Goal: Task Accomplishment & Management: Manage account settings

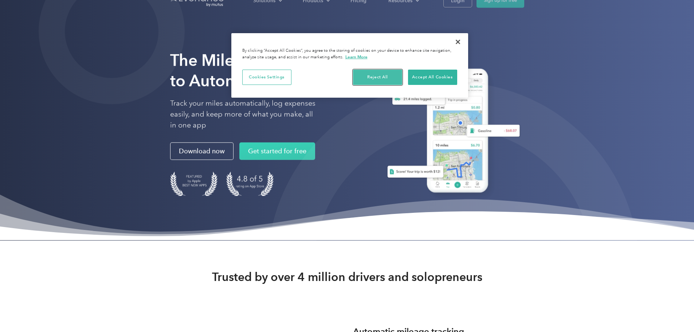
click at [384, 79] on button "Reject All" at bounding box center [377, 77] width 49 height 15
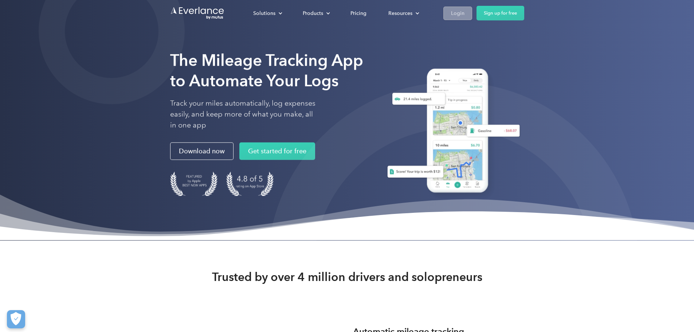
click at [464, 15] on div "Login" at bounding box center [457, 13] width 13 height 9
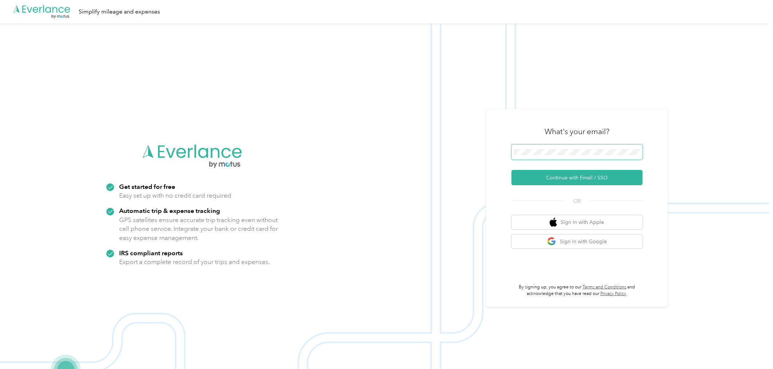
click at [511, 170] on button "Continue with Email / SSO" at bounding box center [576, 177] width 131 height 15
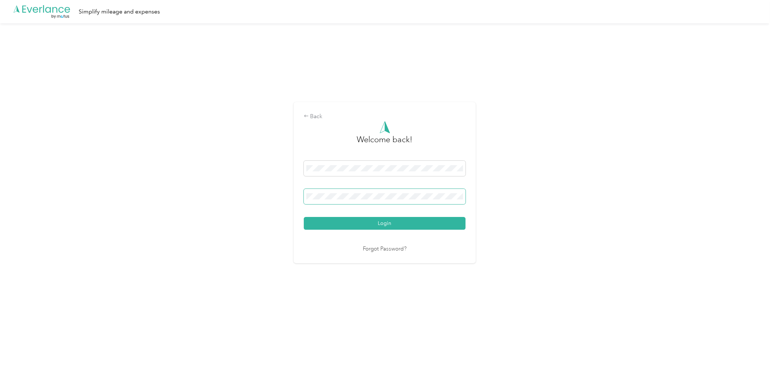
click at [304, 217] on button "Login" at bounding box center [385, 223] width 162 height 13
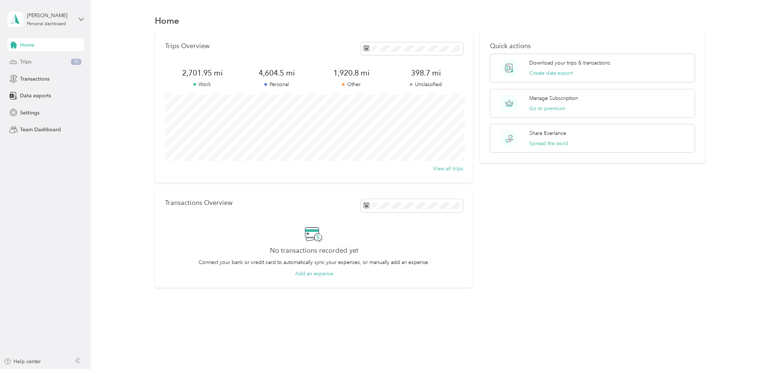
click at [43, 62] on div "Trips 38" at bounding box center [45, 61] width 77 height 13
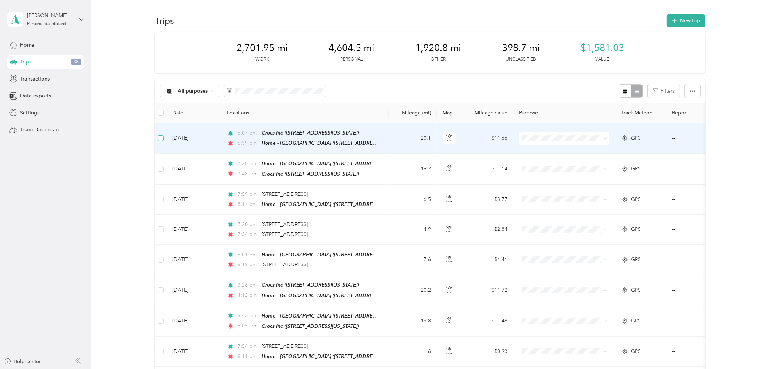
click at [161, 134] on label at bounding box center [161, 138] width 6 height 8
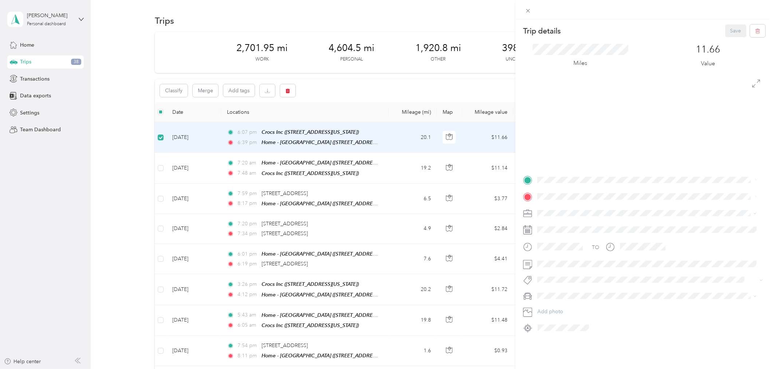
click at [160, 168] on div "Trip details Save This trip cannot be edited because it is either under review,…" at bounding box center [386, 184] width 773 height 369
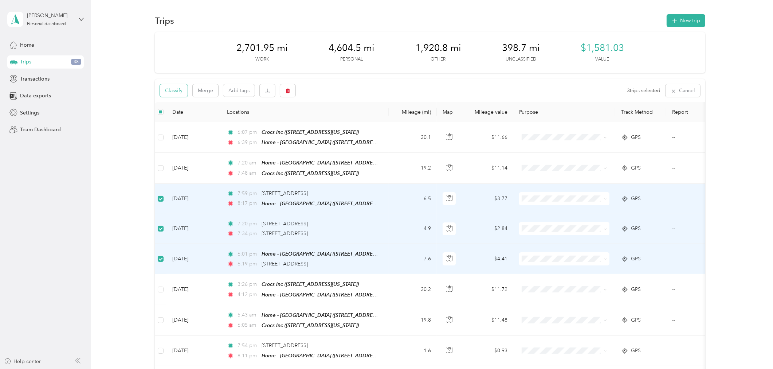
click at [182, 91] on button "Classify" at bounding box center [174, 90] width 28 height 13
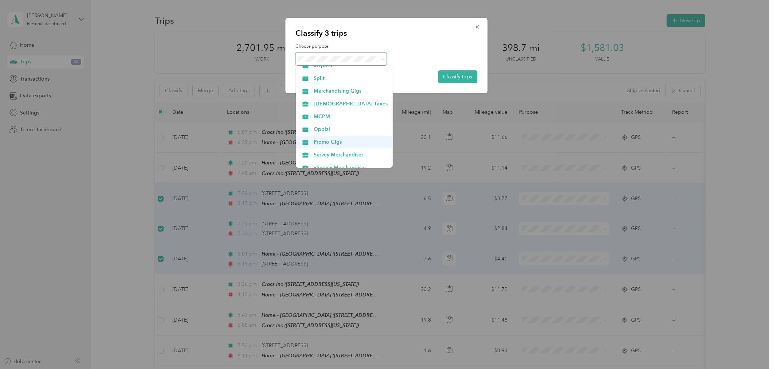
scroll to position [89, 0]
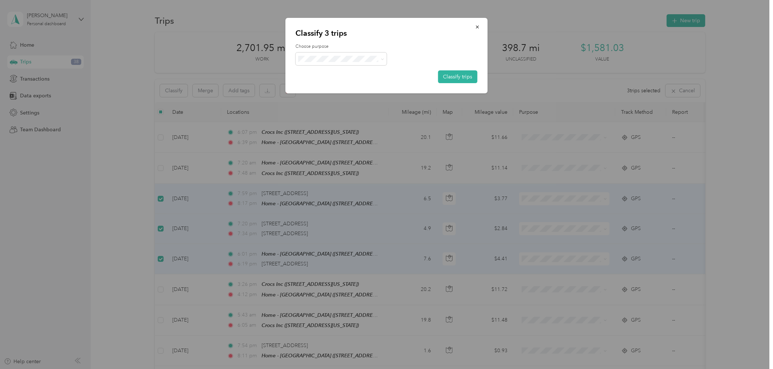
click at [337, 123] on span "Promo Gigs" at bounding box center [351, 123] width 74 height 8
click at [454, 78] on button "Classify trips" at bounding box center [457, 76] width 39 height 13
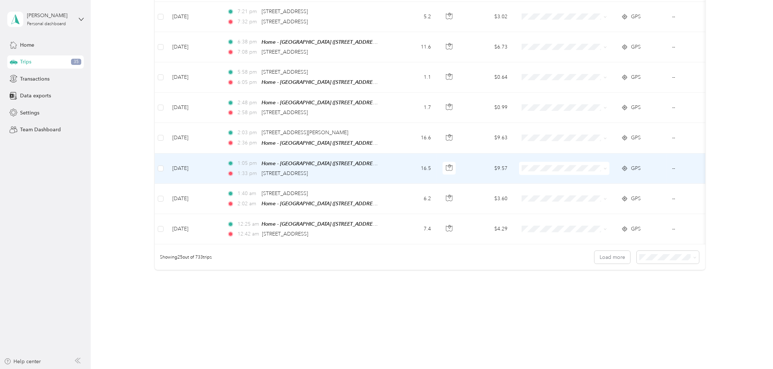
scroll to position [0, 0]
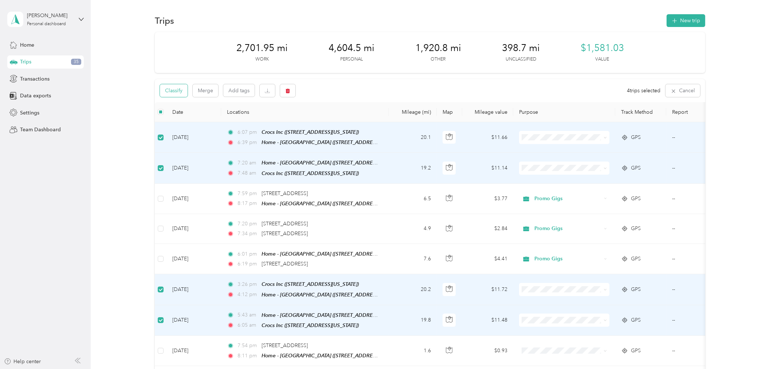
click at [179, 93] on button "Classify" at bounding box center [174, 90] width 28 height 13
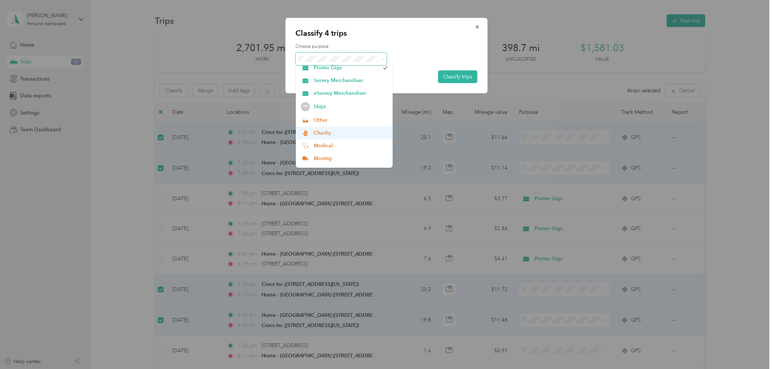
scroll to position [167, 0]
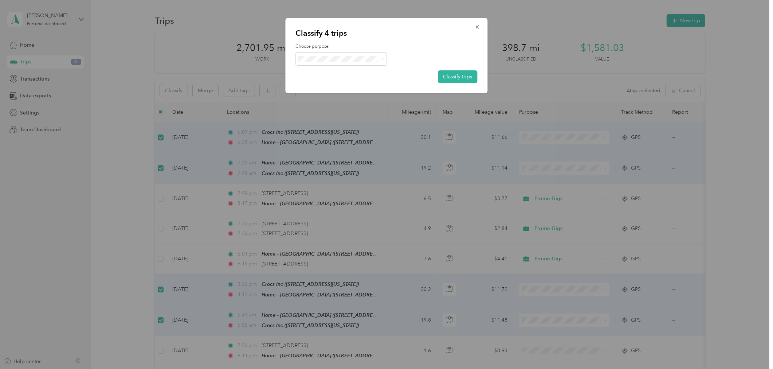
click at [333, 147] on span "Commute" at bounding box center [351, 149] width 74 height 8
click at [453, 77] on button "Classify trips" at bounding box center [457, 76] width 39 height 13
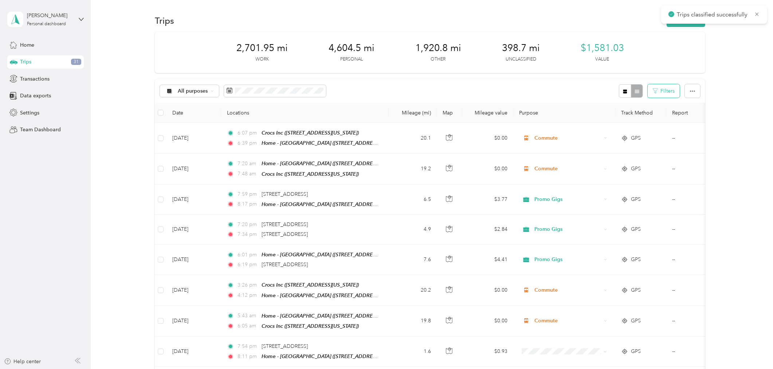
click at [664, 93] on button "Filters" at bounding box center [664, 90] width 32 height 13
click at [508, 95] on div "All purposes Filters" at bounding box center [430, 91] width 550 height 24
click at [207, 92] on span "All purposes" at bounding box center [193, 91] width 30 height 5
click at [200, 114] on span "Unclassified" at bounding box center [215, 116] width 74 height 8
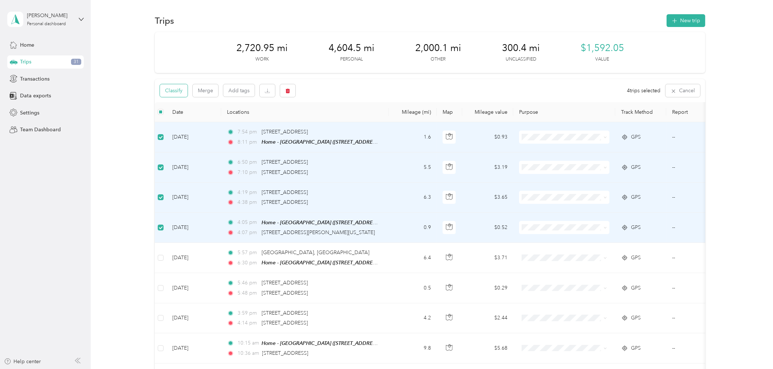
click at [179, 91] on button "Classify" at bounding box center [174, 90] width 28 height 13
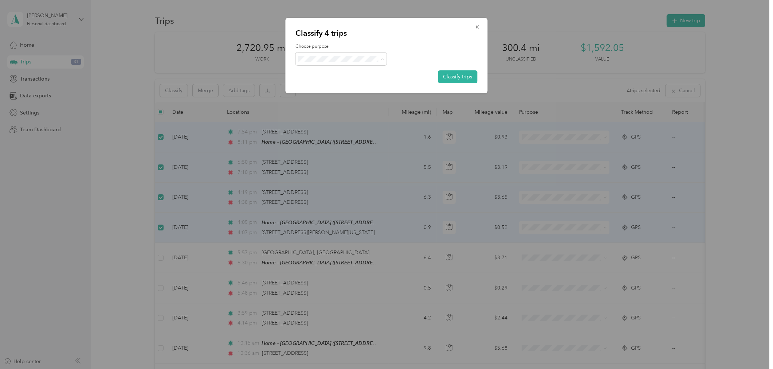
click at [338, 85] on span "Personal" at bounding box center [351, 85] width 74 height 8
click at [463, 77] on button "Classify trips" at bounding box center [457, 76] width 39 height 13
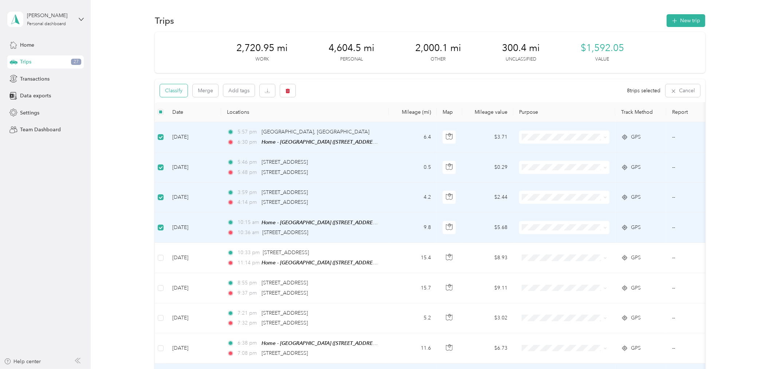
click at [175, 92] on button "Classify" at bounding box center [174, 90] width 28 height 13
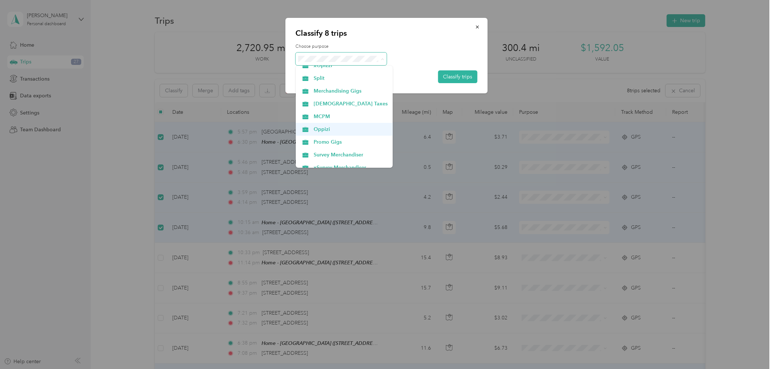
scroll to position [89, 0]
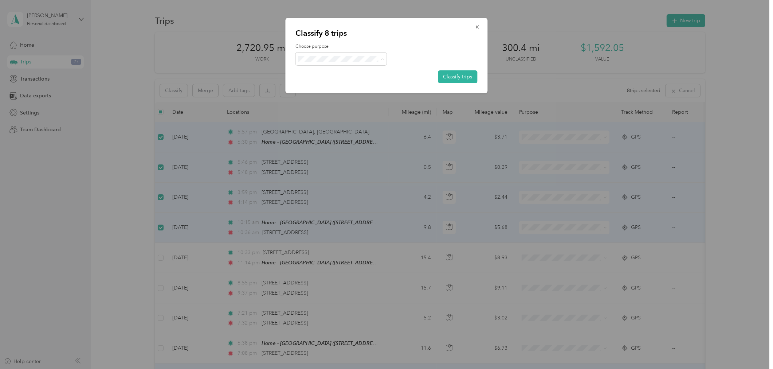
click at [336, 118] on li "Promo Gigs" at bounding box center [344, 123] width 97 height 13
click at [454, 78] on button "Classify trips" at bounding box center [457, 76] width 39 height 13
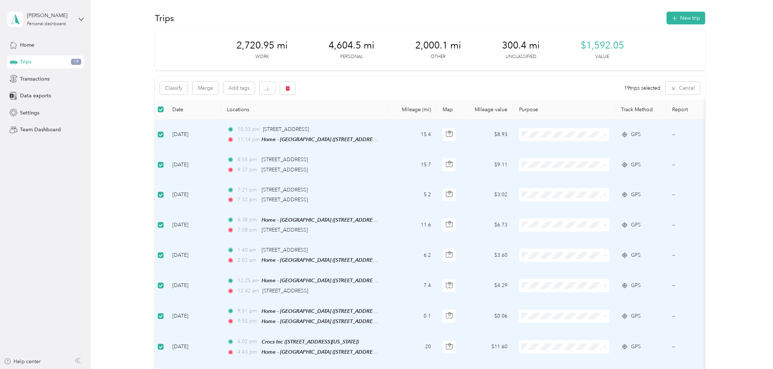
scroll to position [0, 0]
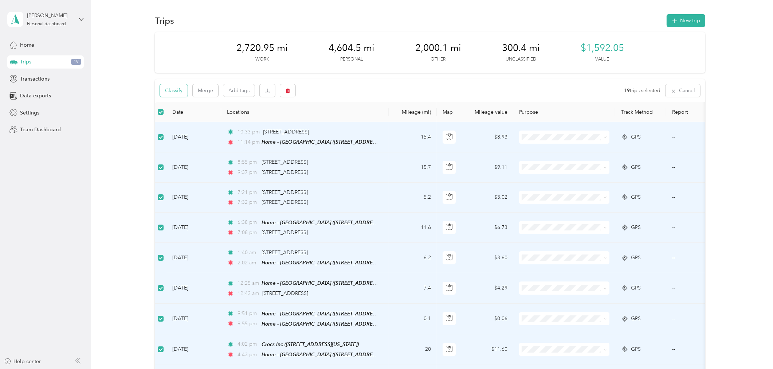
click at [166, 91] on button "Classify" at bounding box center [174, 90] width 28 height 13
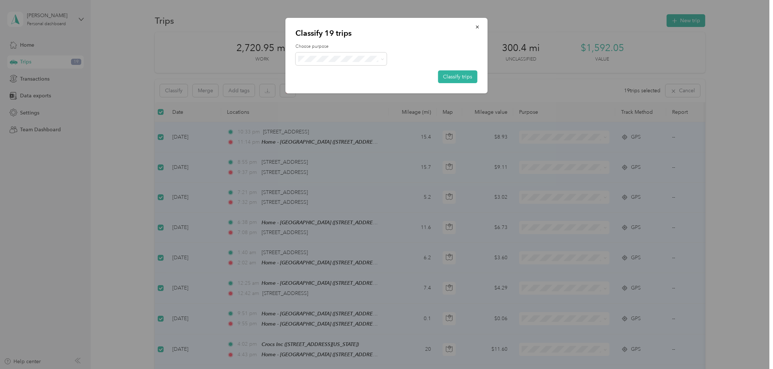
click at [326, 83] on span "Personal" at bounding box center [351, 83] width 74 height 8
click at [453, 73] on button "Classify trips" at bounding box center [457, 76] width 39 height 13
